Goal: Information Seeking & Learning: Obtain resource

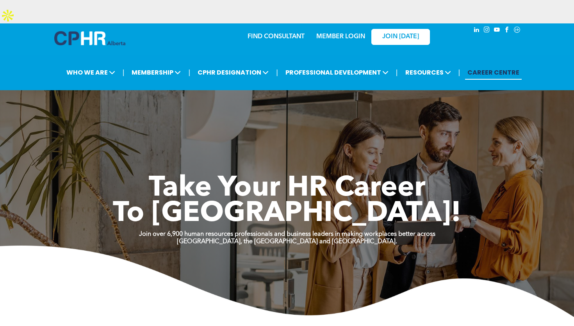
click at [344, 25] on div "MEMBER LOGIN" at bounding box center [324, 36] width 72 height 25
click at [346, 34] on link "MEMBER LOGIN" at bounding box center [340, 37] width 49 height 6
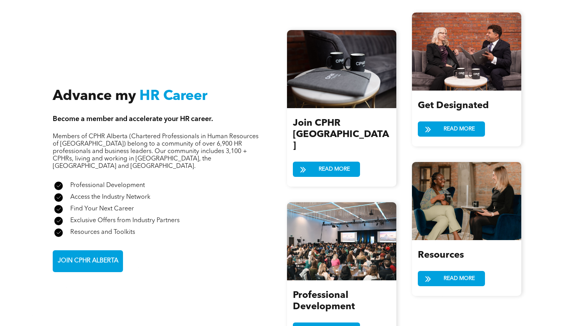
scroll to position [847, 0]
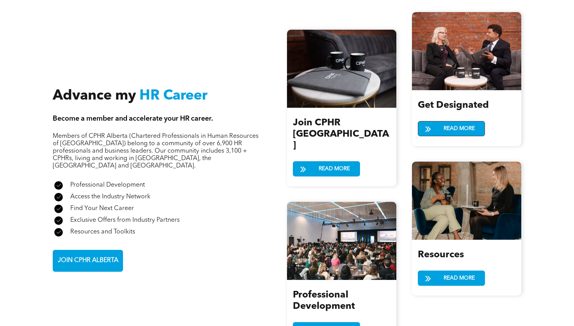
click at [439, 121] on link "READ MORE" at bounding box center [451, 128] width 67 height 15
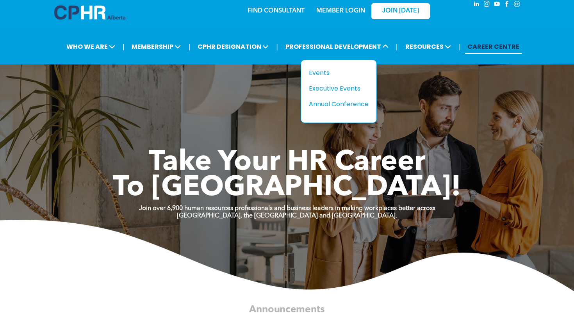
scroll to position [27, 0]
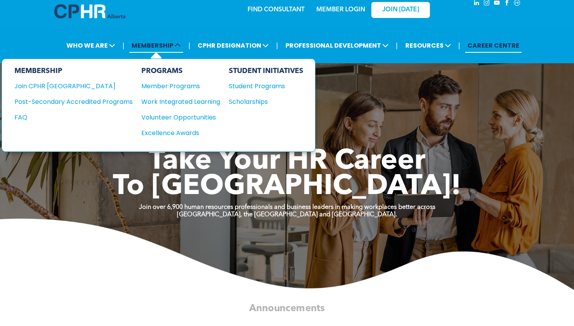
click at [166, 38] on span "MEMBERSHIP" at bounding box center [156, 45] width 54 height 14
click at [197, 112] on div "Volunteer Opportunities" at bounding box center [176, 117] width 71 height 10
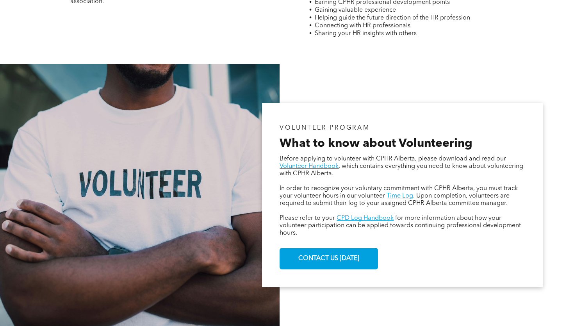
scroll to position [393, 0]
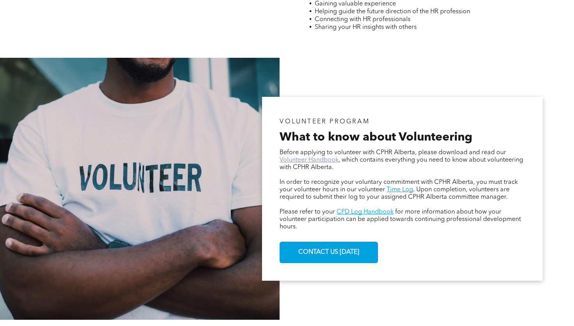
click at [310, 157] on link "Volunteer Handbook" at bounding box center [309, 160] width 59 height 6
